Goal: Information Seeking & Learning: Learn about a topic

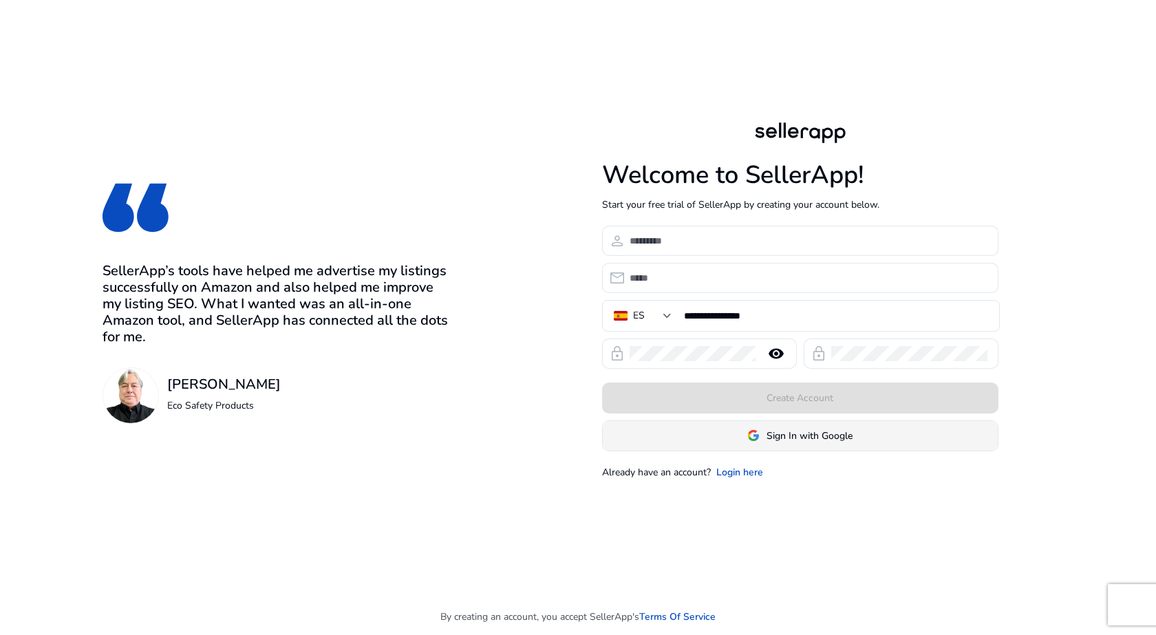
click at [796, 441] on span "Sign In with Google" at bounding box center [810, 436] width 86 height 14
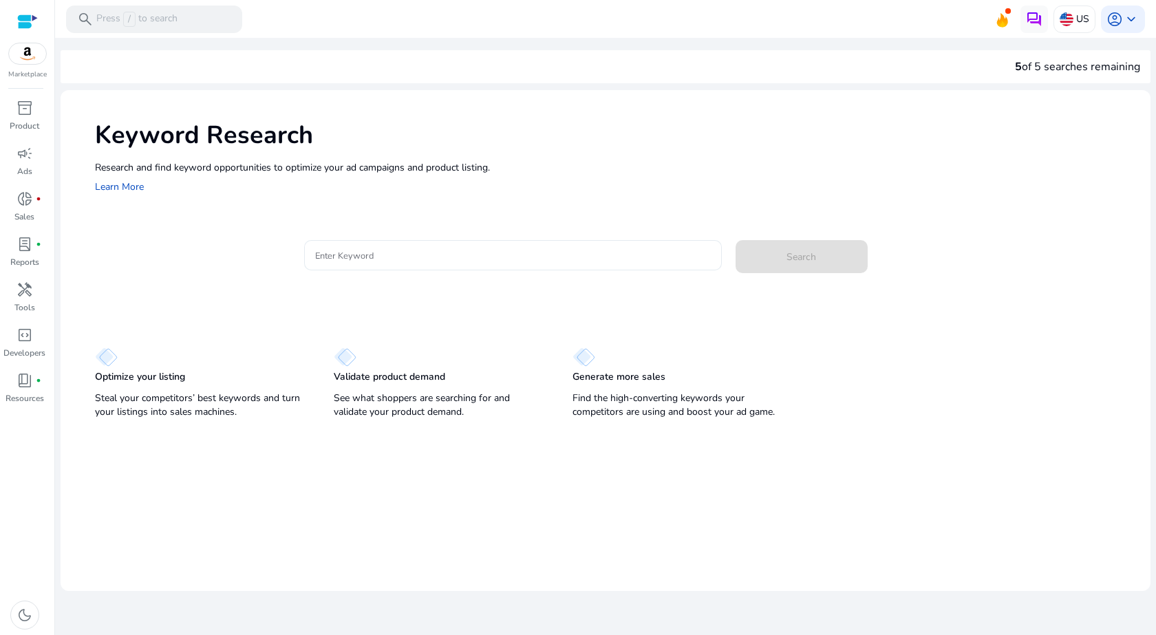
click at [357, 257] on input "Enter Keyword" at bounding box center [513, 255] width 396 height 15
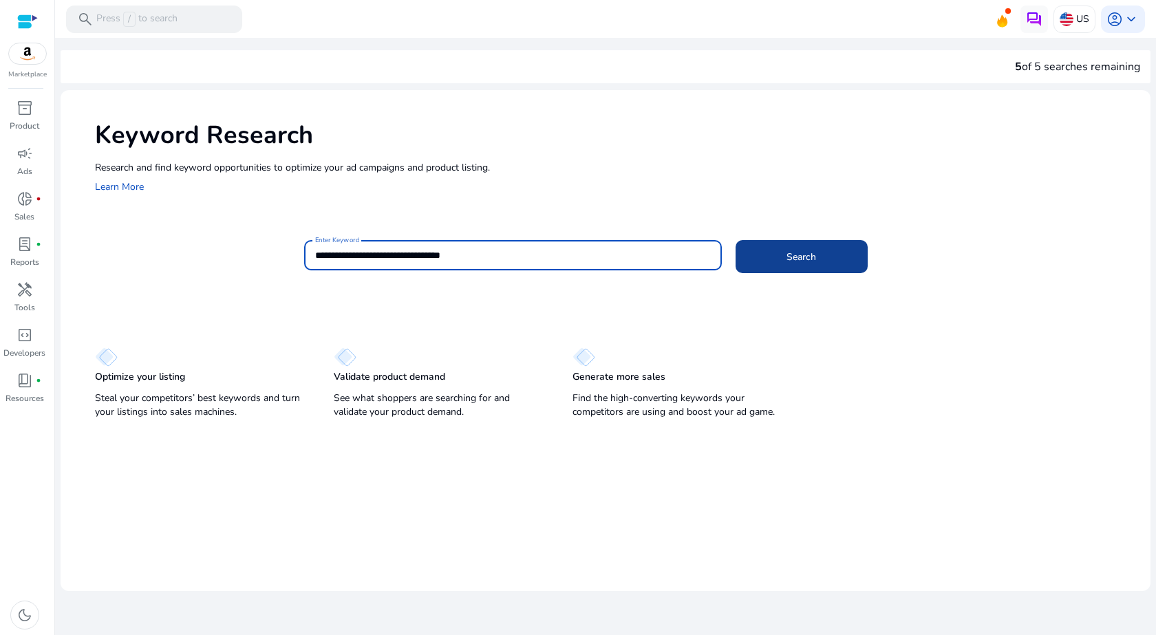
type input "**********"
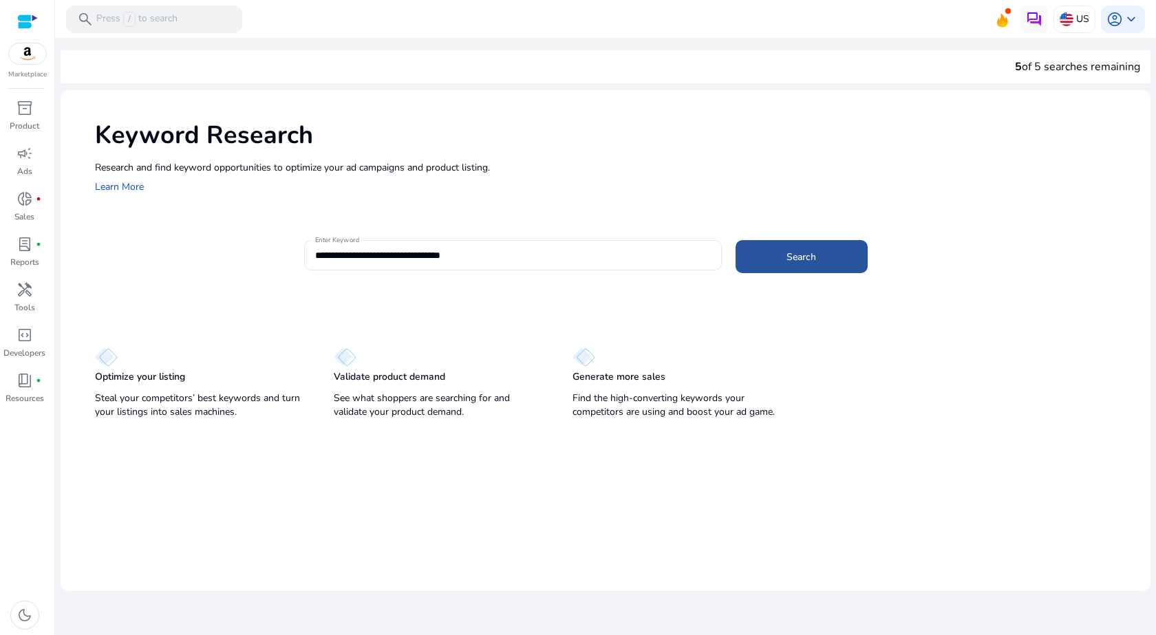
click at [827, 258] on span at bounding box center [802, 256] width 132 height 33
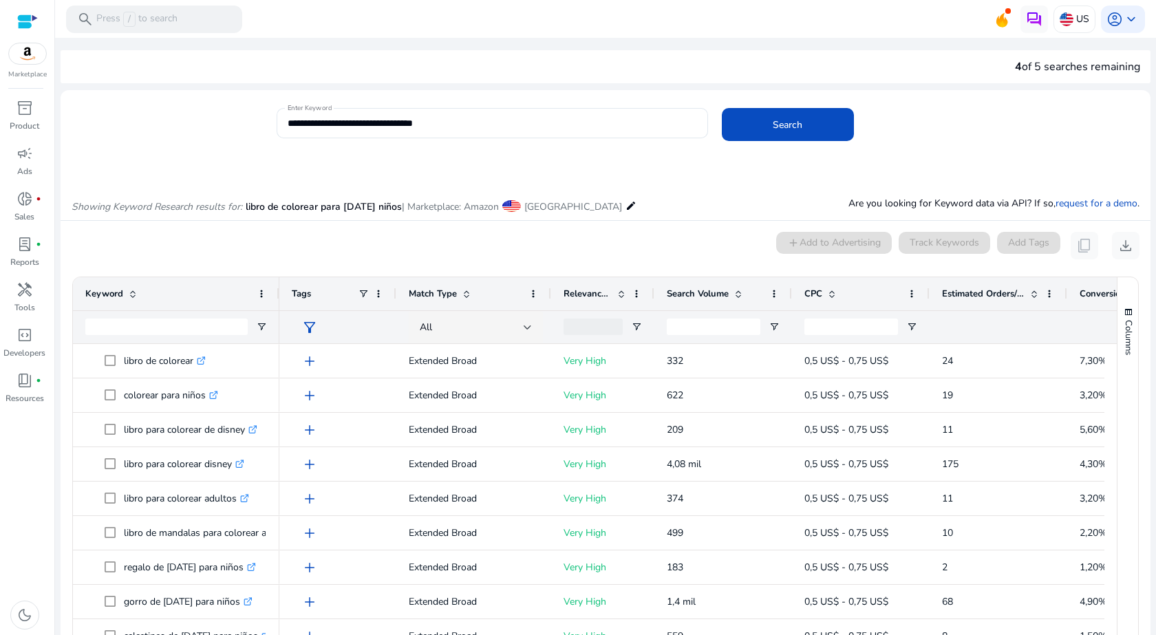
click at [626, 206] on mat-icon "edit" at bounding box center [631, 206] width 11 height 17
click at [626, 202] on mat-icon "edit" at bounding box center [631, 206] width 11 height 17
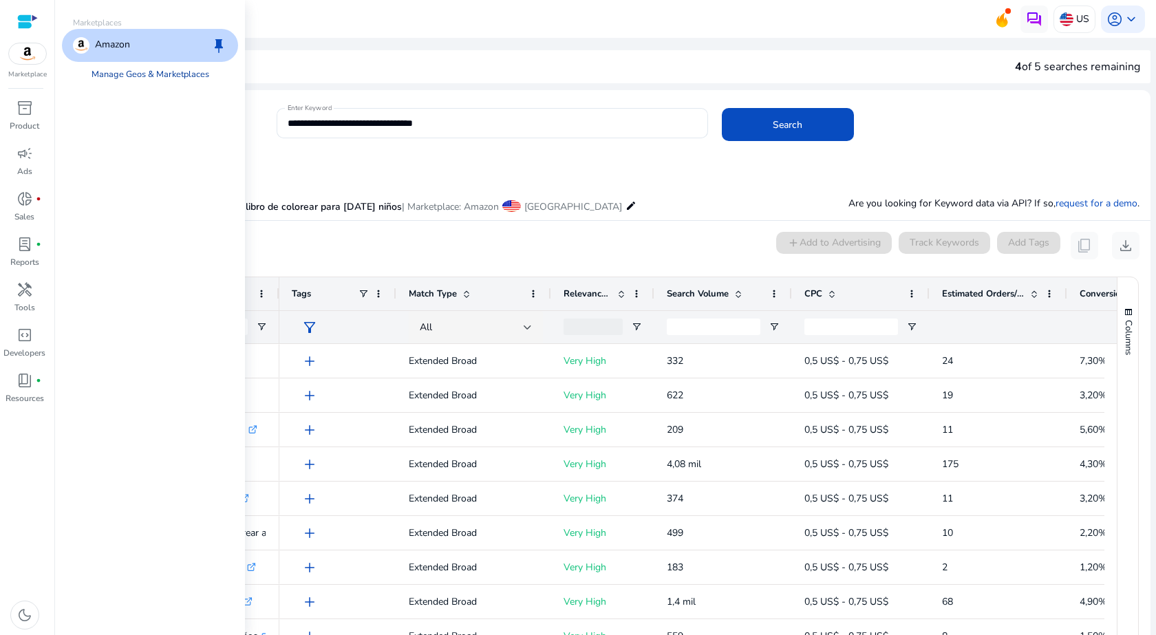
click at [137, 75] on link "Manage Geos & Marketplaces" at bounding box center [151, 74] width 140 height 25
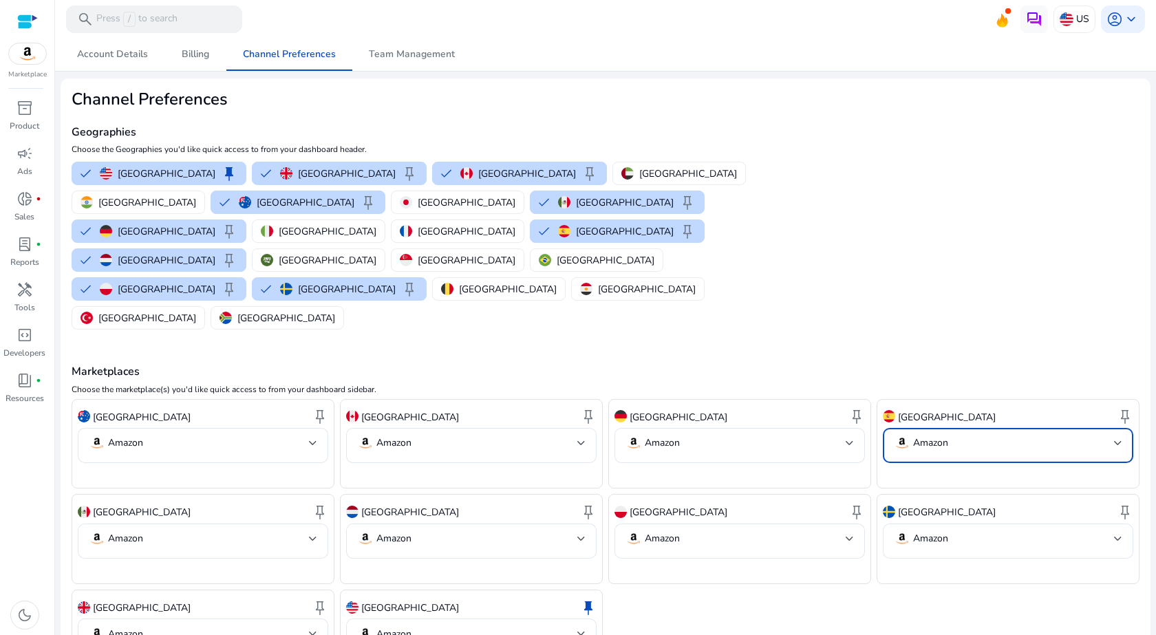
click at [980, 435] on mat-select "Amazon" at bounding box center [1008, 445] width 229 height 21
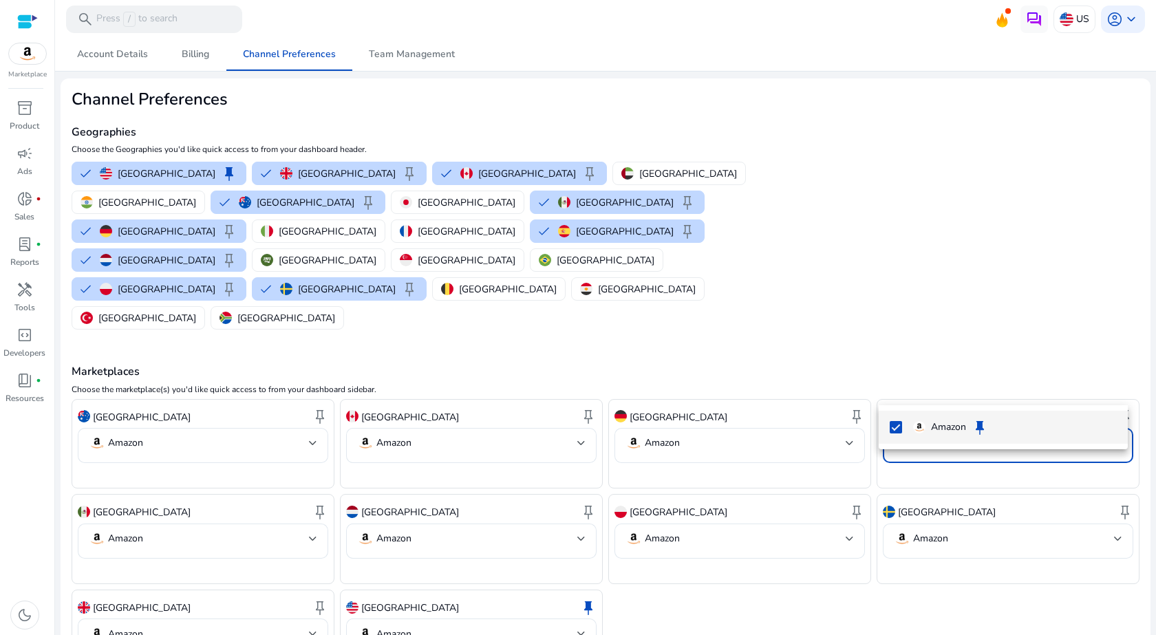
click at [936, 431] on p "Amazon" at bounding box center [948, 427] width 35 height 15
click at [909, 255] on div at bounding box center [578, 317] width 1156 height 635
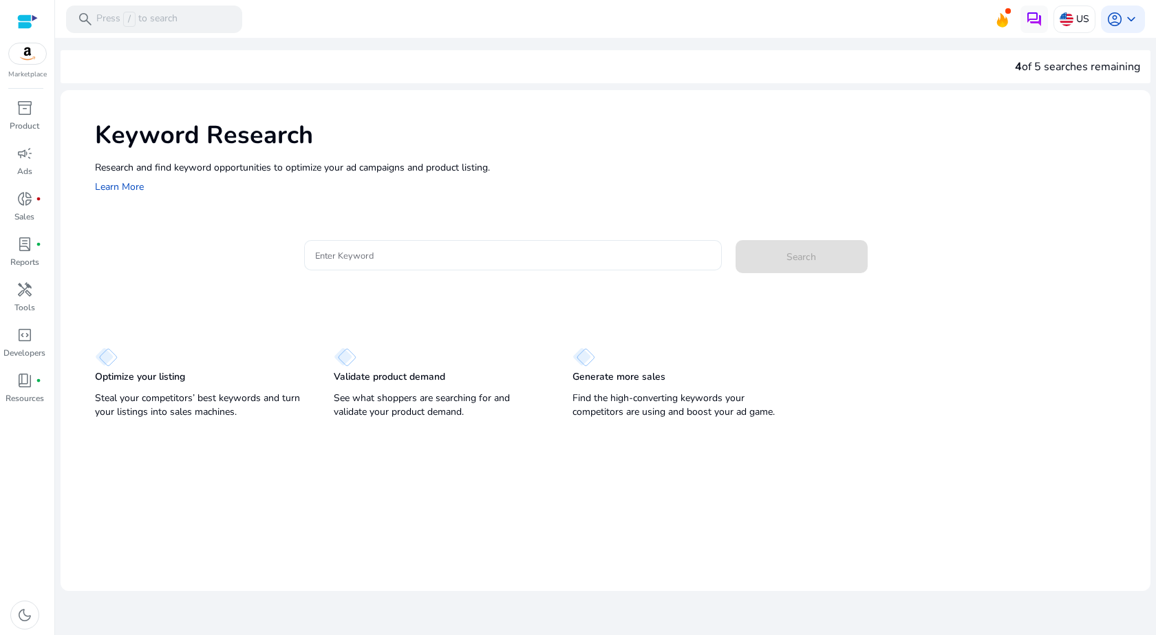
click at [380, 251] on input "Enter Keyword" at bounding box center [513, 255] width 396 height 15
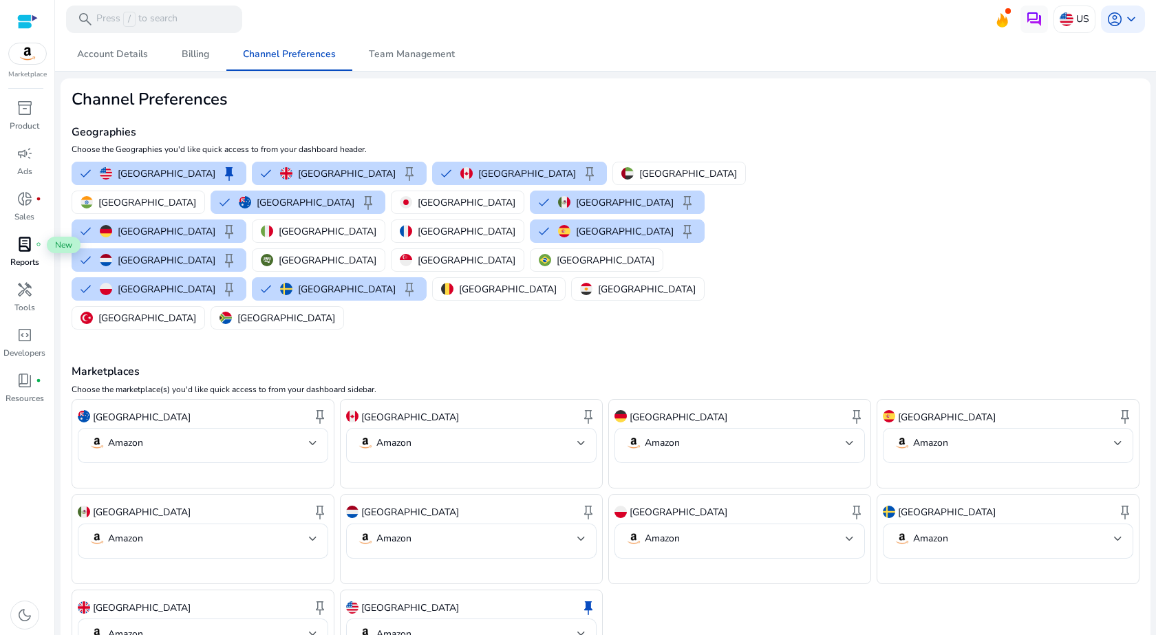
click at [24, 246] on span "lab_profile" at bounding box center [25, 244] width 17 height 17
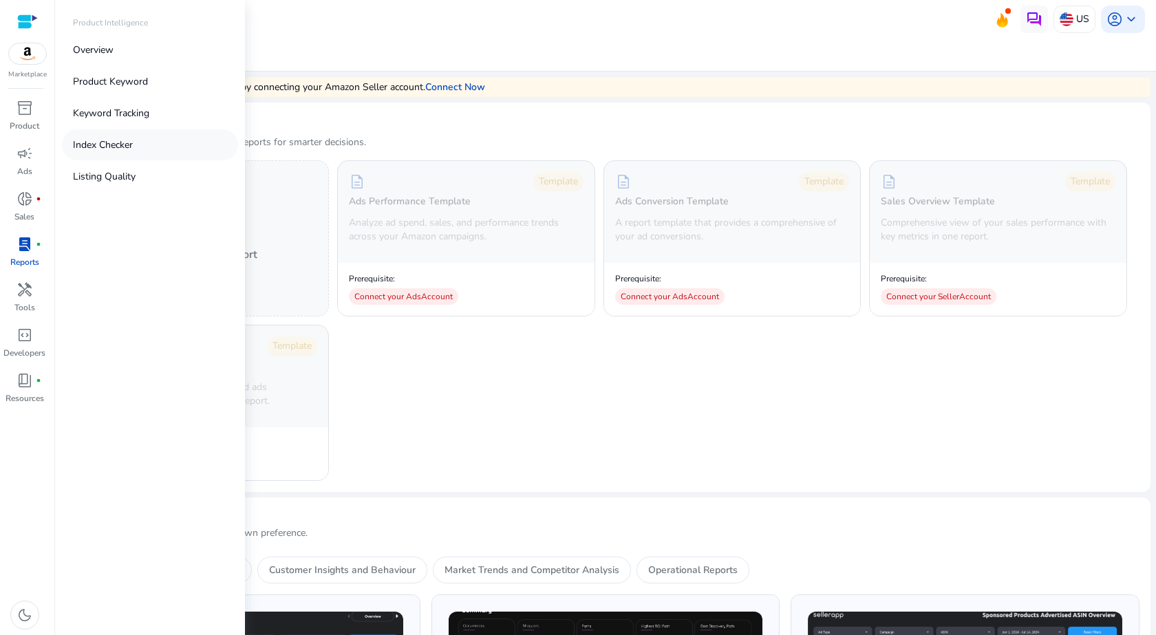
click at [131, 140] on p "Index Checker" at bounding box center [103, 145] width 60 height 14
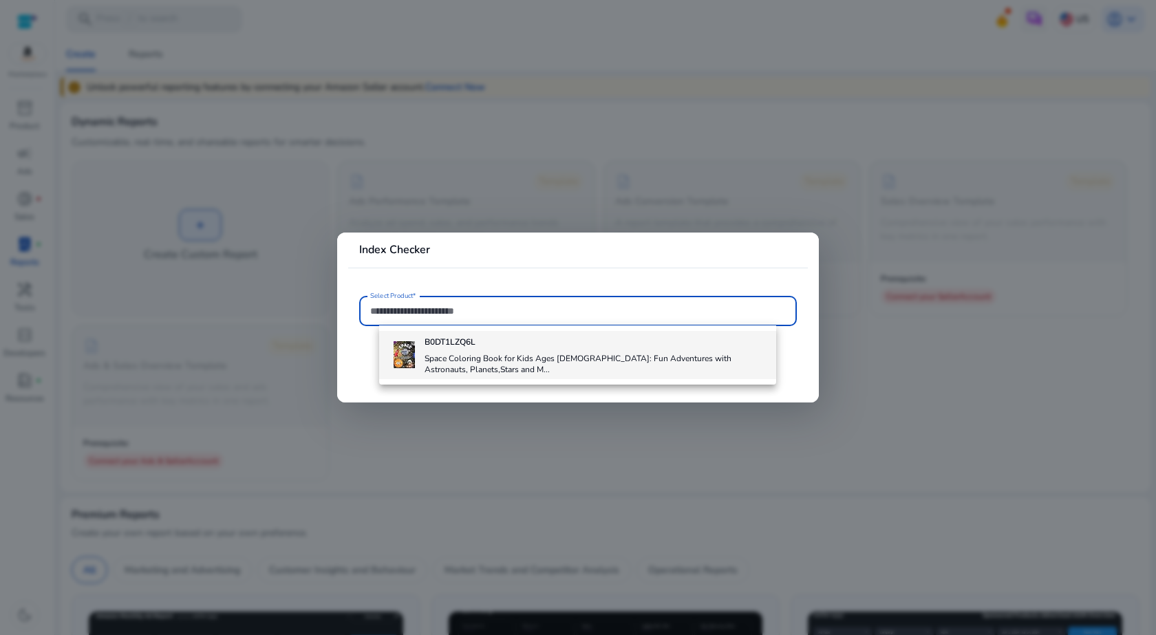
click at [476, 349] on div "B0DT1LZQ6L Space Coloring Book for Kids Ages 4-8: Fun Adventures with Astronaut…" at bounding box center [595, 355] width 341 height 48
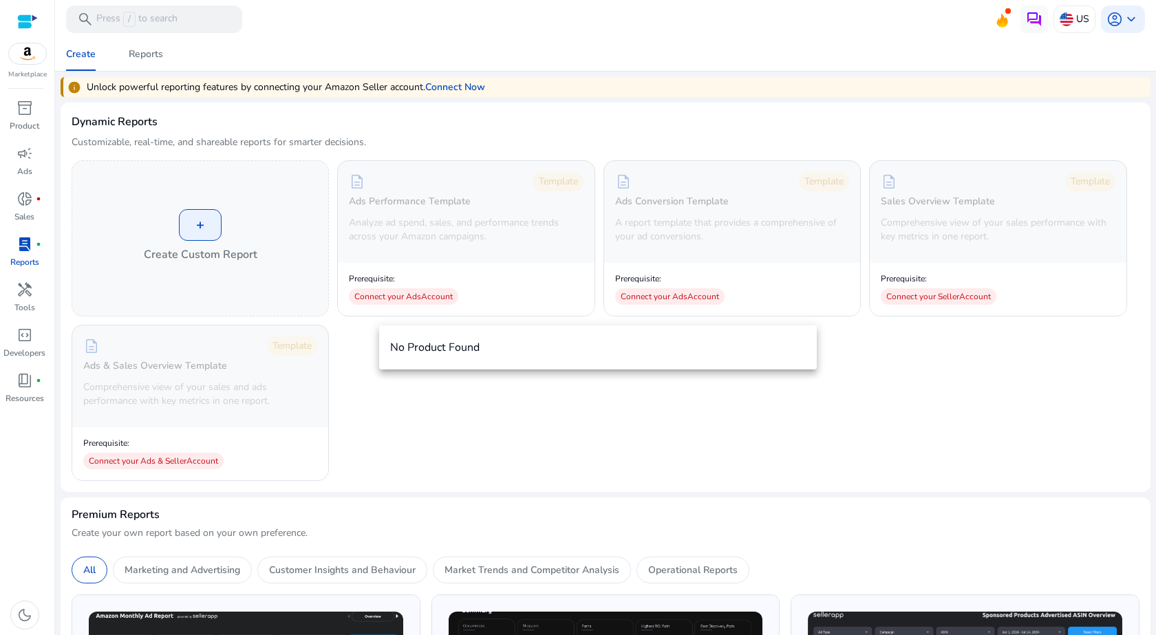
type input "**********"
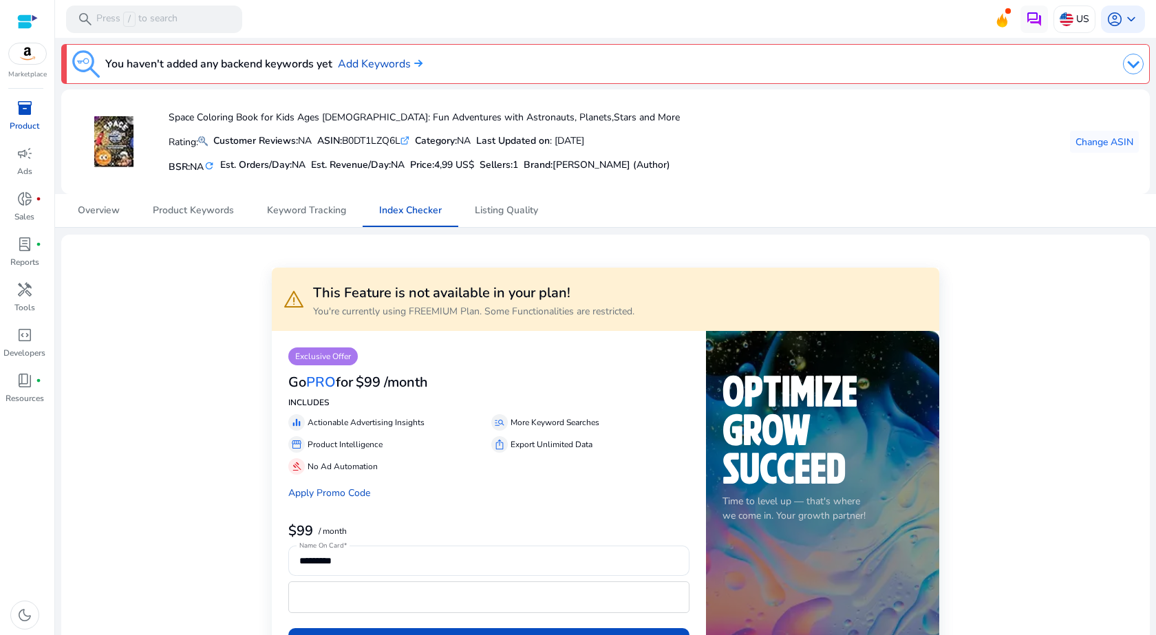
click at [26, 19] on div at bounding box center [27, 22] width 21 height 16
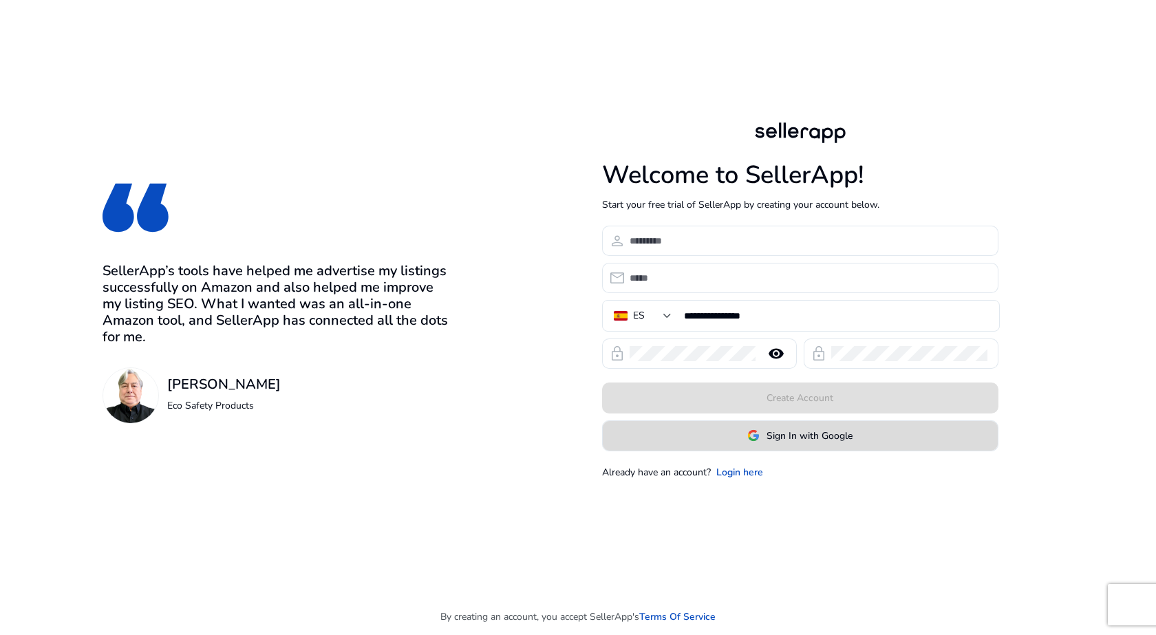
click at [774, 445] on span at bounding box center [800, 435] width 395 height 33
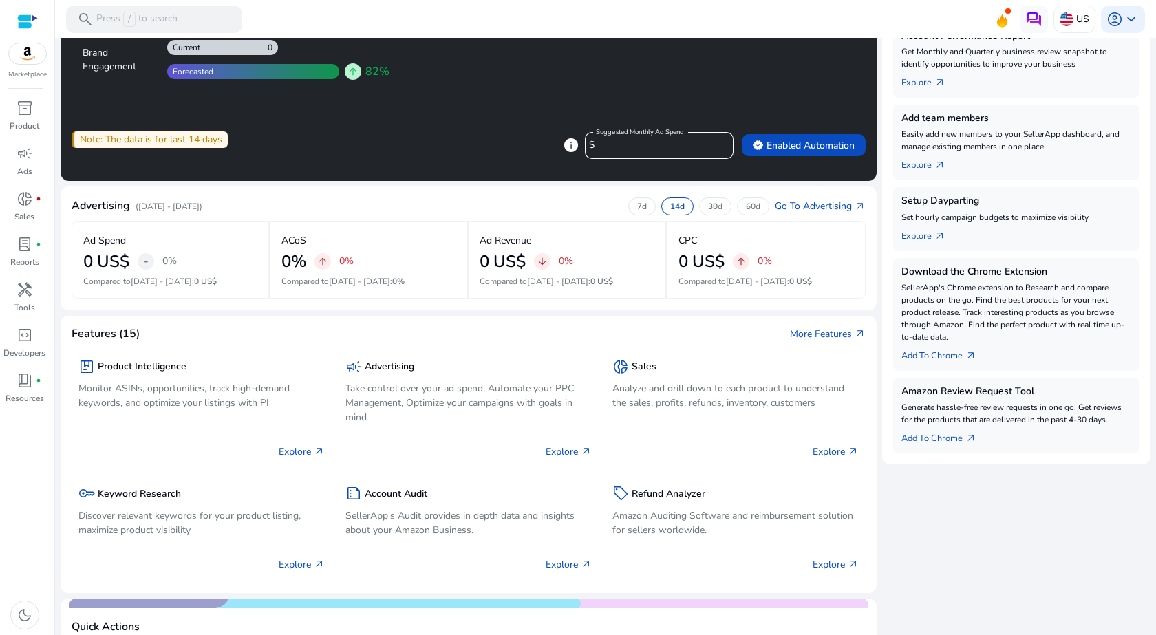
scroll to position [275, 0]
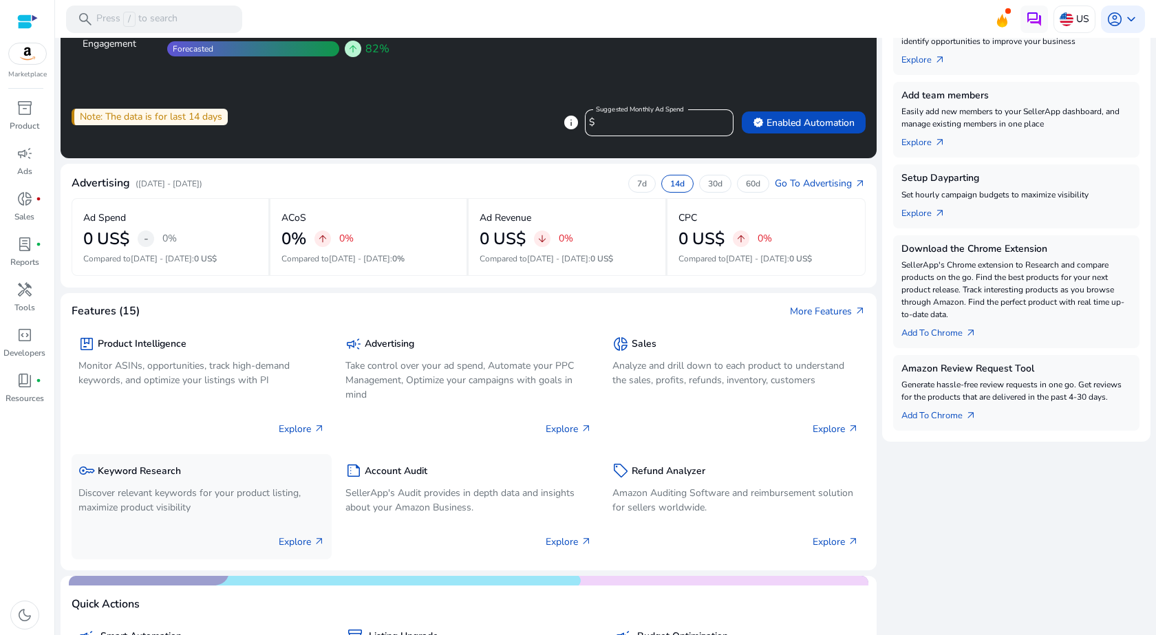
click at [137, 480] on div "key Keyword Research" at bounding box center [201, 471] width 246 height 20
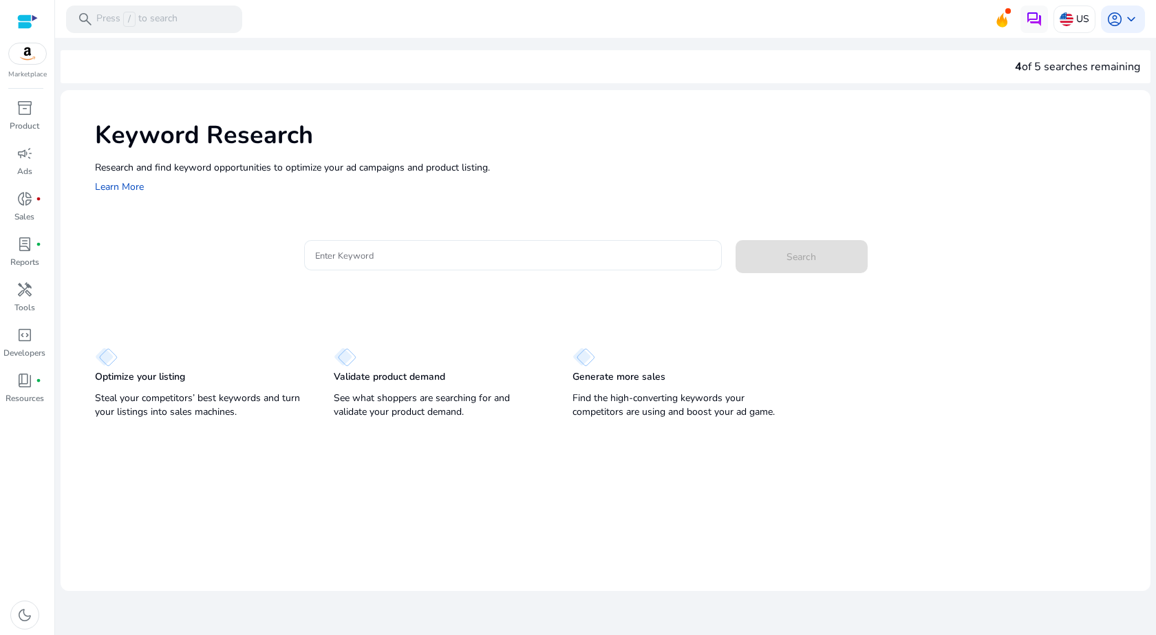
click at [394, 263] on input "Enter Keyword" at bounding box center [513, 255] width 396 height 15
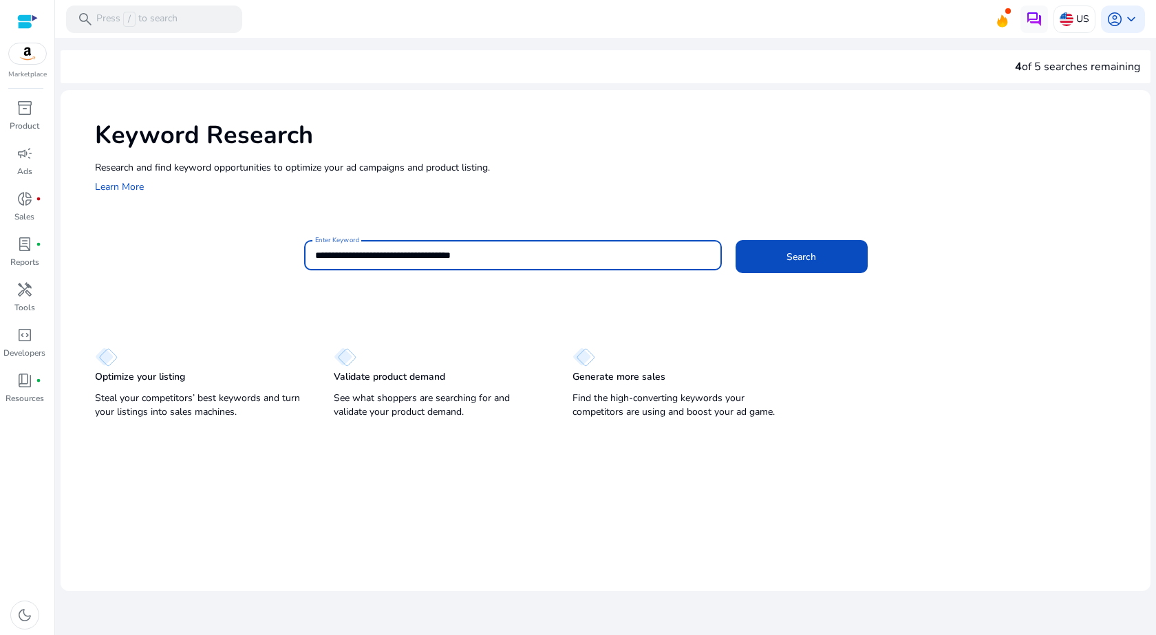
click at [736, 240] on button "Search" at bounding box center [802, 256] width 132 height 33
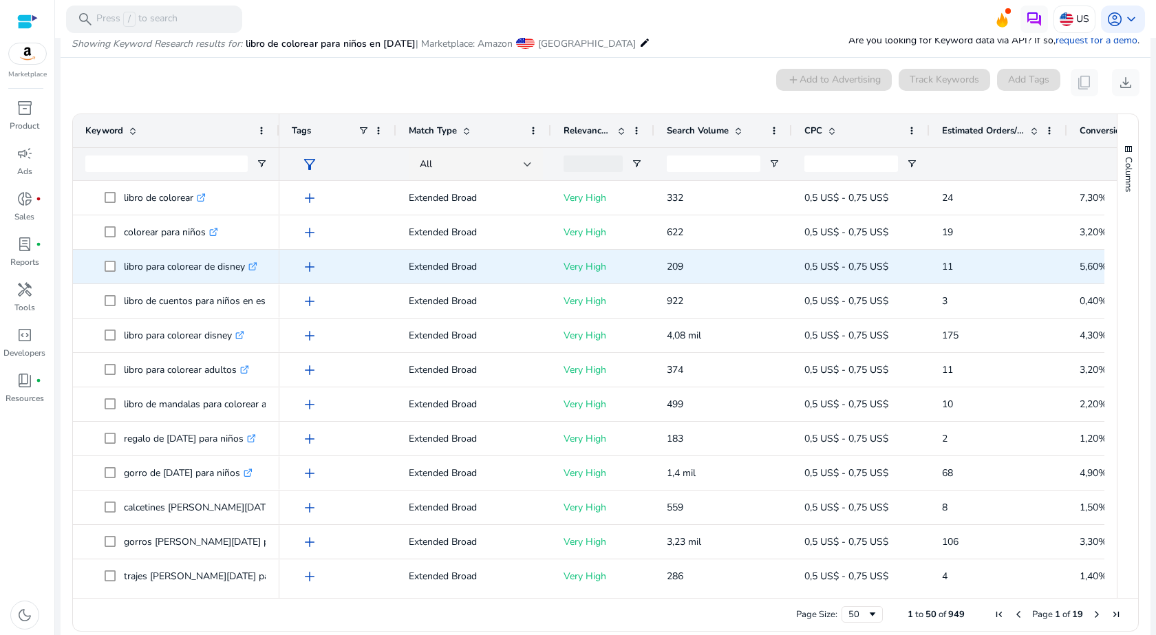
scroll to position [164, 0]
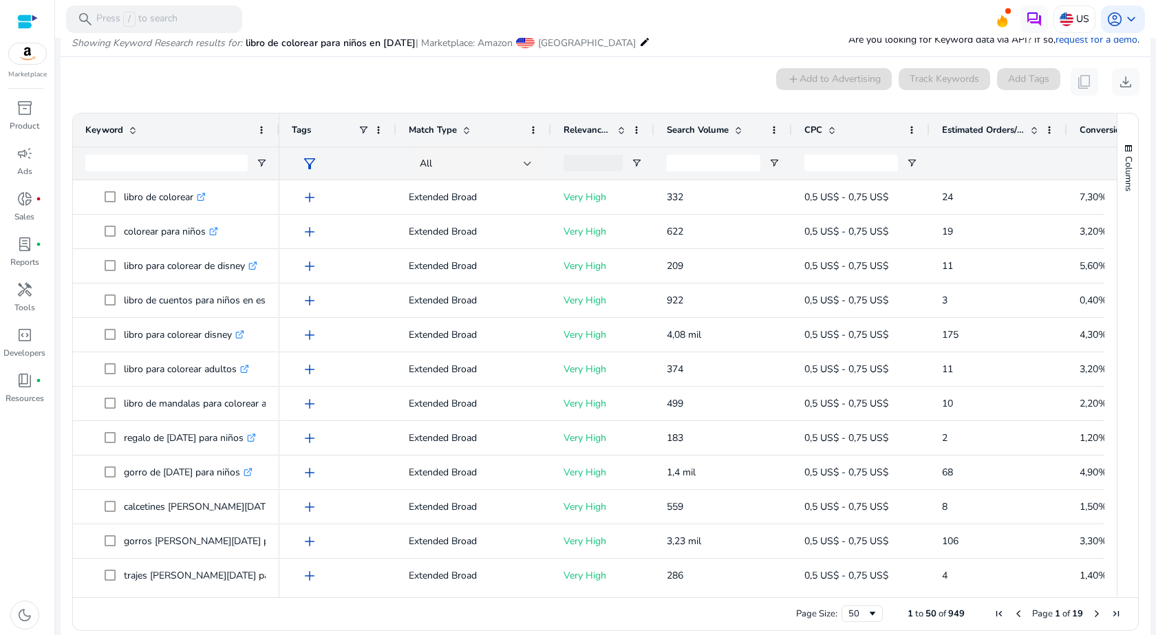
click at [737, 130] on span at bounding box center [738, 130] width 11 height 11
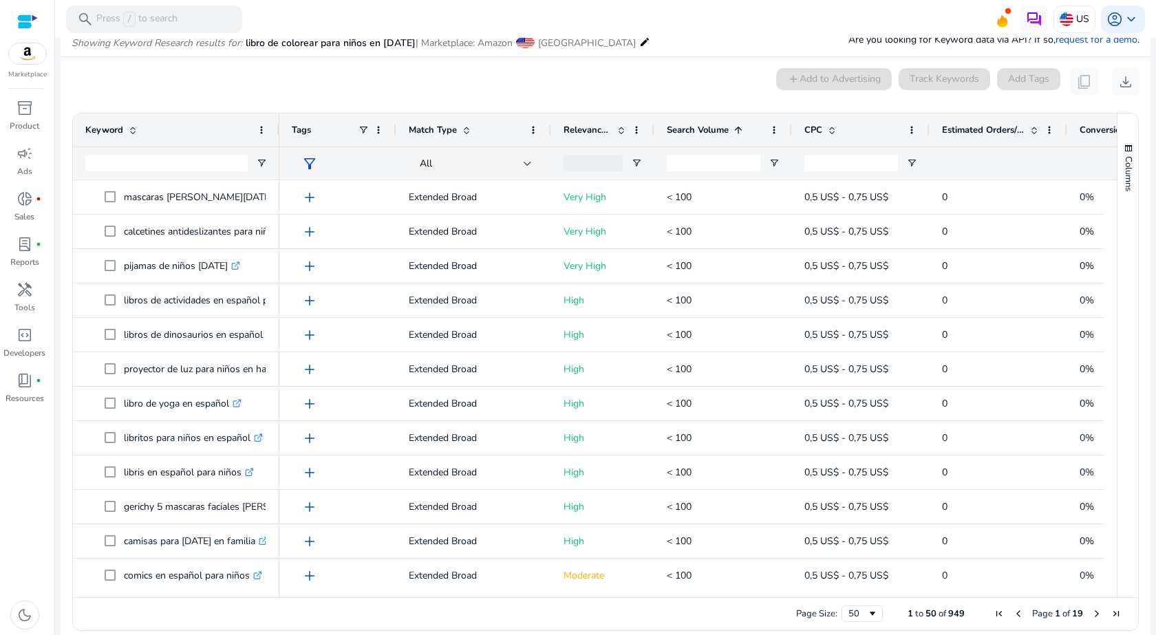
click at [736, 129] on span at bounding box center [738, 130] width 11 height 11
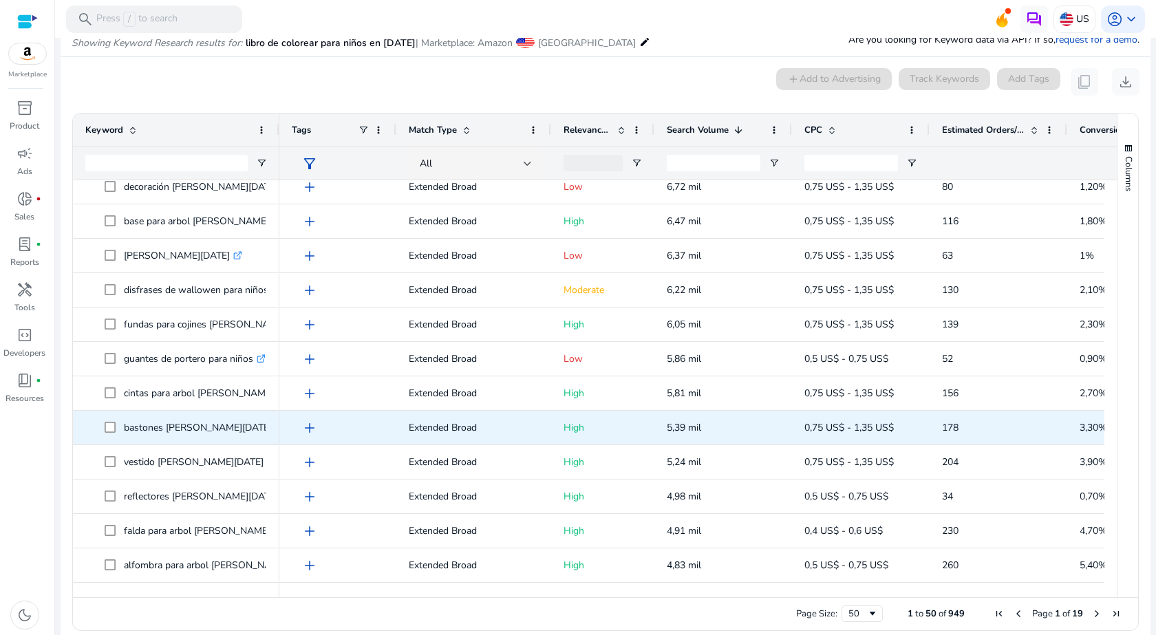
scroll to position [0, 0]
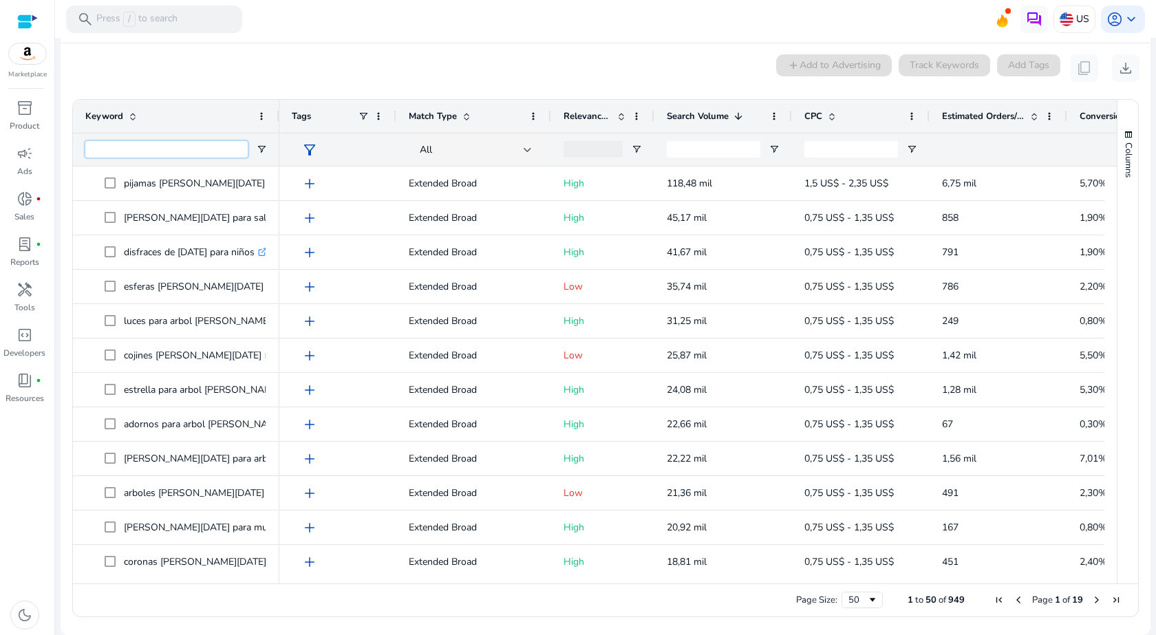
click at [147, 144] on input "Keyword Filter Input" at bounding box center [166, 149] width 162 height 17
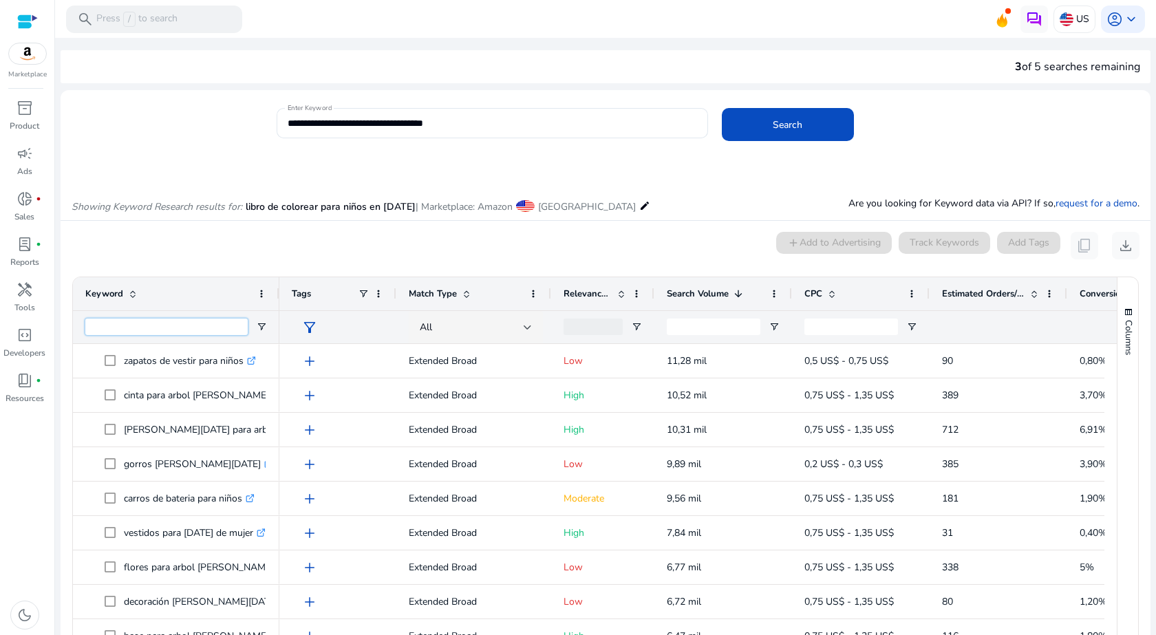
scroll to position [757, 0]
click at [505, 125] on input "**********" at bounding box center [493, 123] width 410 height 15
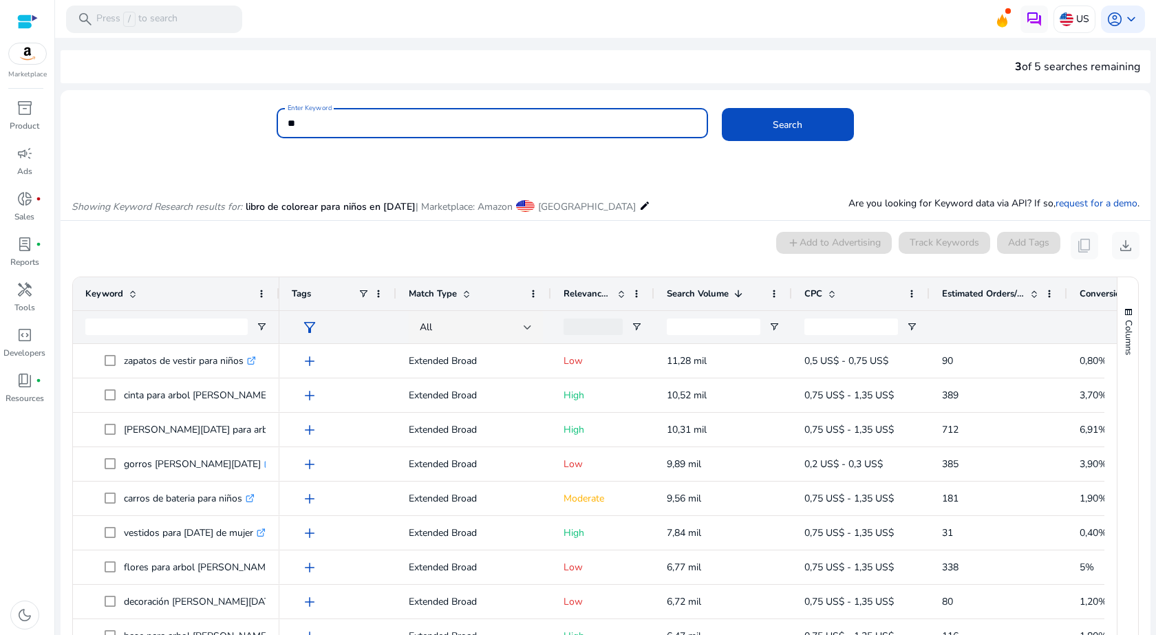
type input "*"
type input "**********"
click at [755, 124] on span at bounding box center [788, 124] width 132 height 33
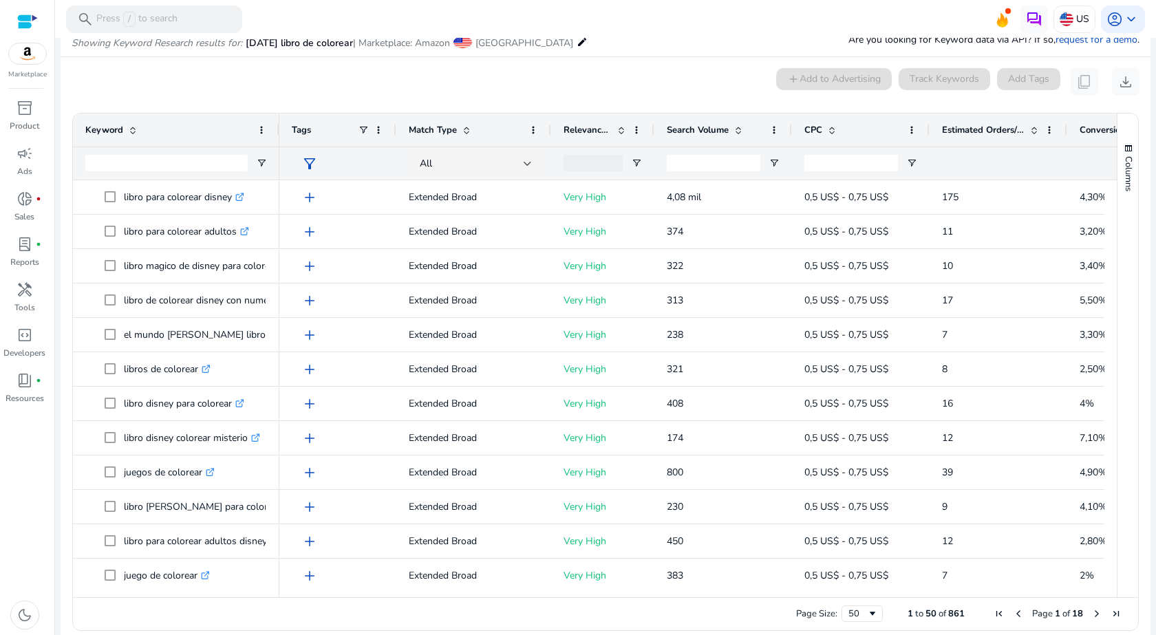
scroll to position [344, 0]
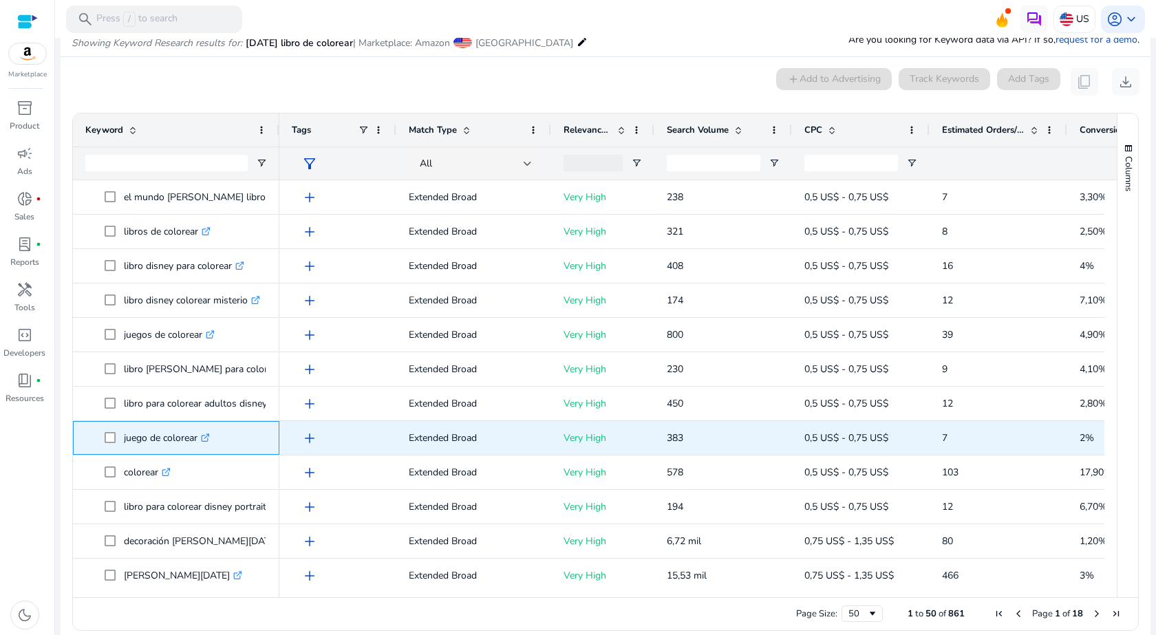
click at [207, 438] on icon ".st0{fill:#2c8af8}" at bounding box center [205, 438] width 9 height 9
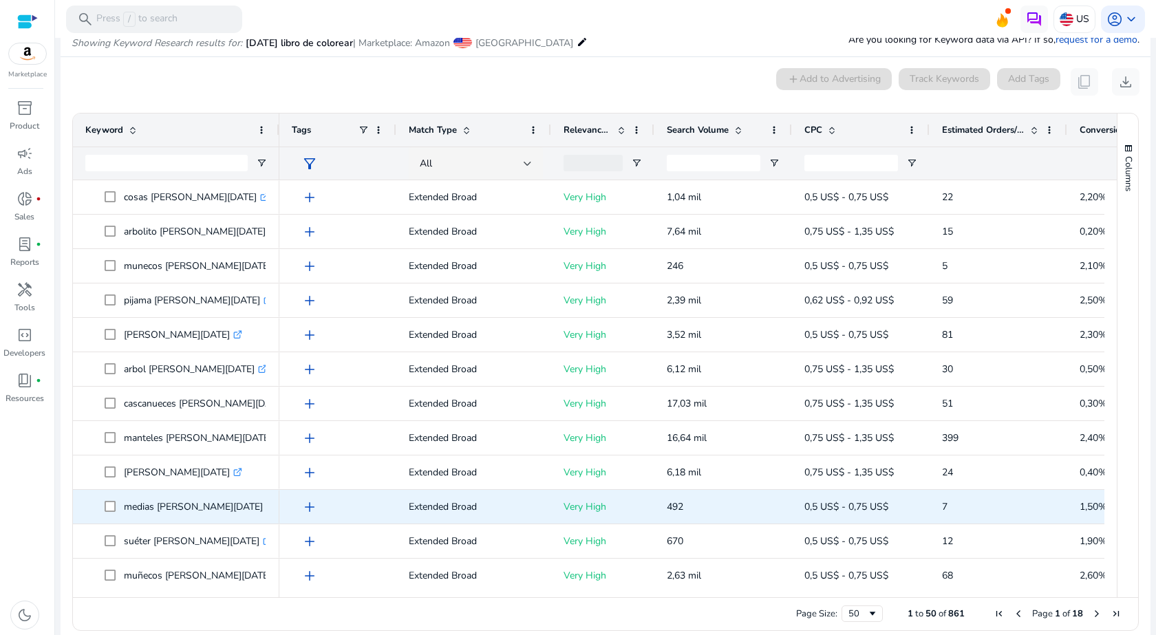
scroll to position [1097, 0]
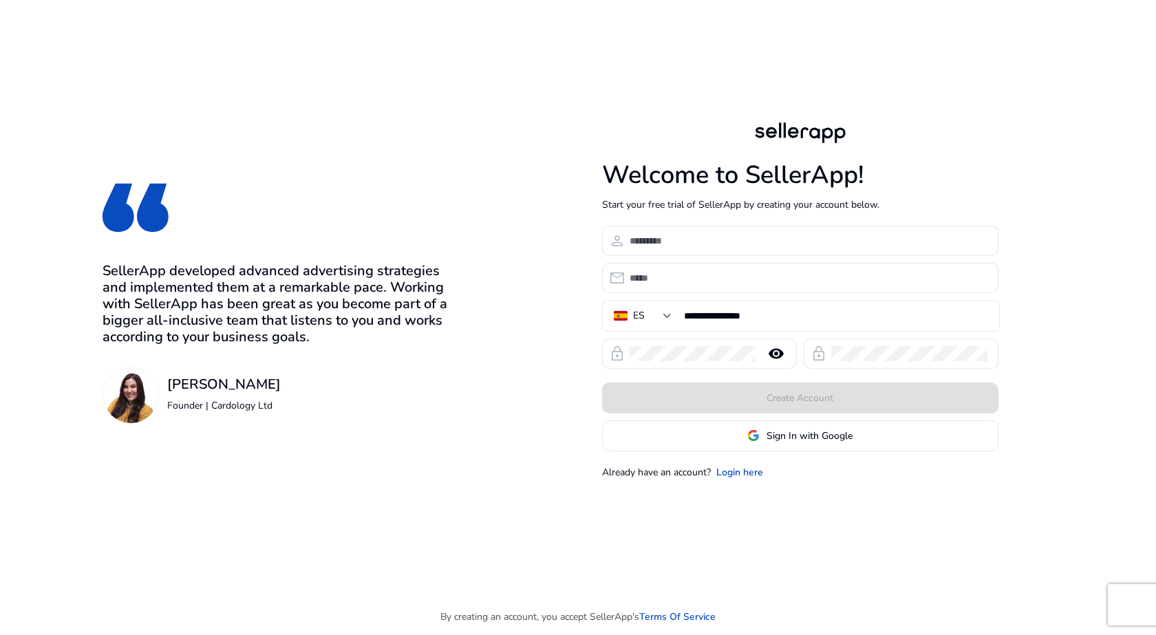
click at [780, 440] on span "Sign In with Google" at bounding box center [810, 436] width 86 height 14
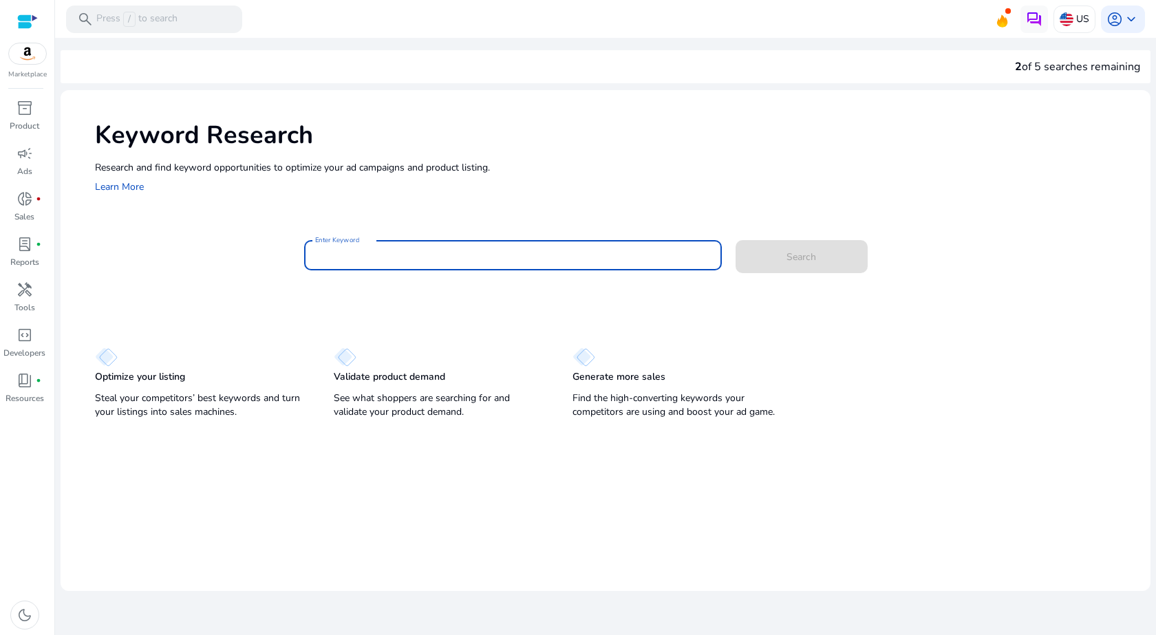
click at [370, 252] on input "Enter Keyword" at bounding box center [513, 255] width 396 height 15
paste input "**********"
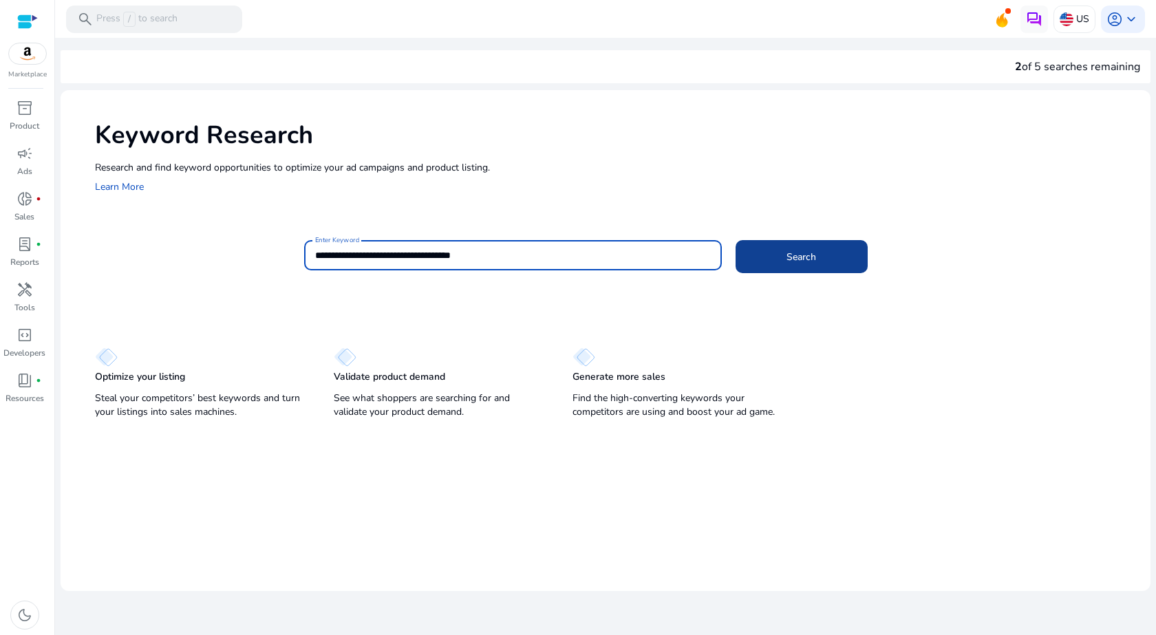
type input "**********"
click at [791, 260] on span "Search" at bounding box center [802, 257] width 30 height 14
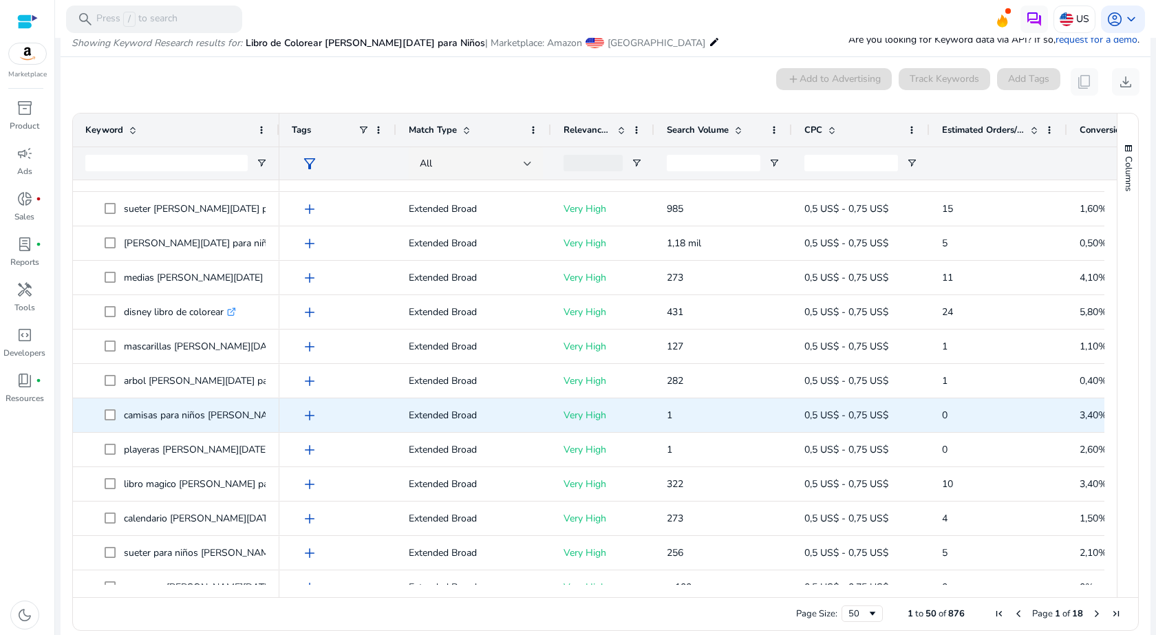
scroll to position [344, 0]
